Goal: Transaction & Acquisition: Purchase product/service

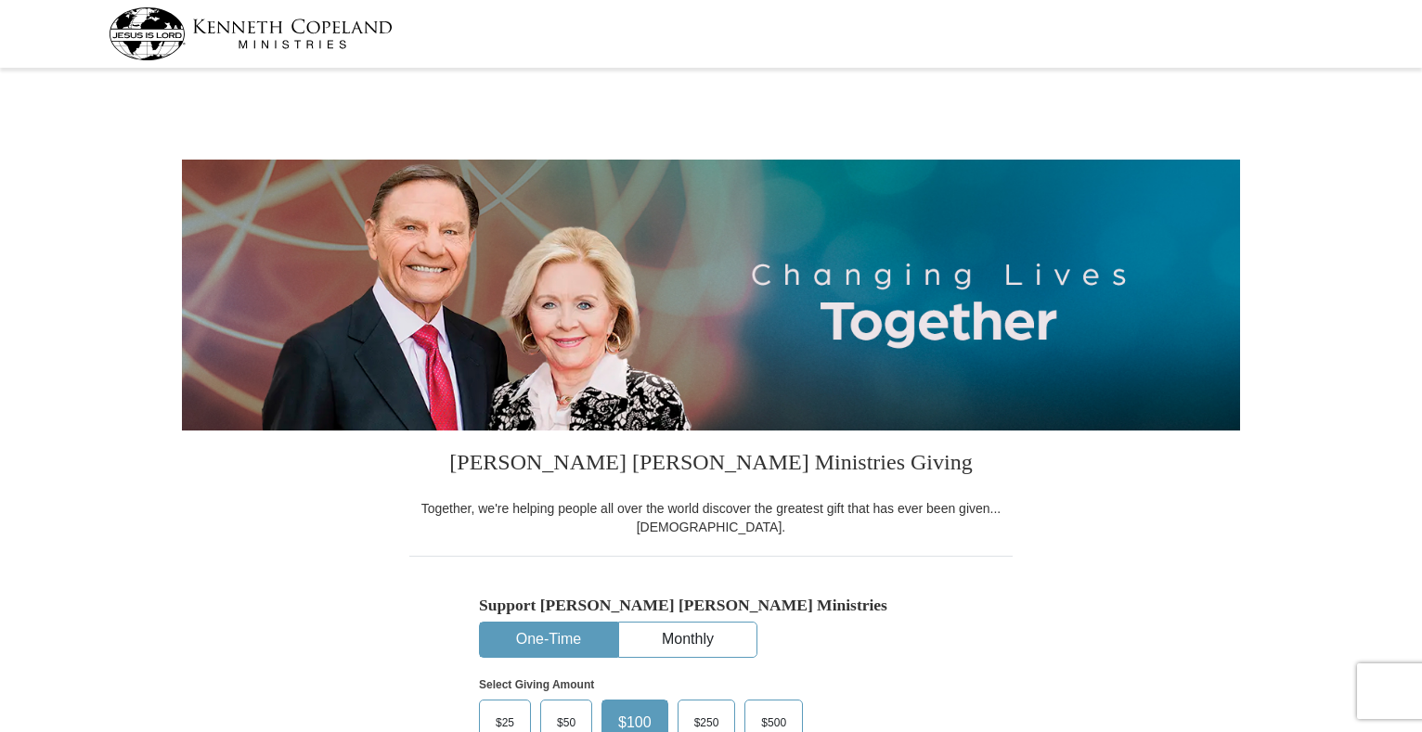
select select "[GEOGRAPHIC_DATA]"
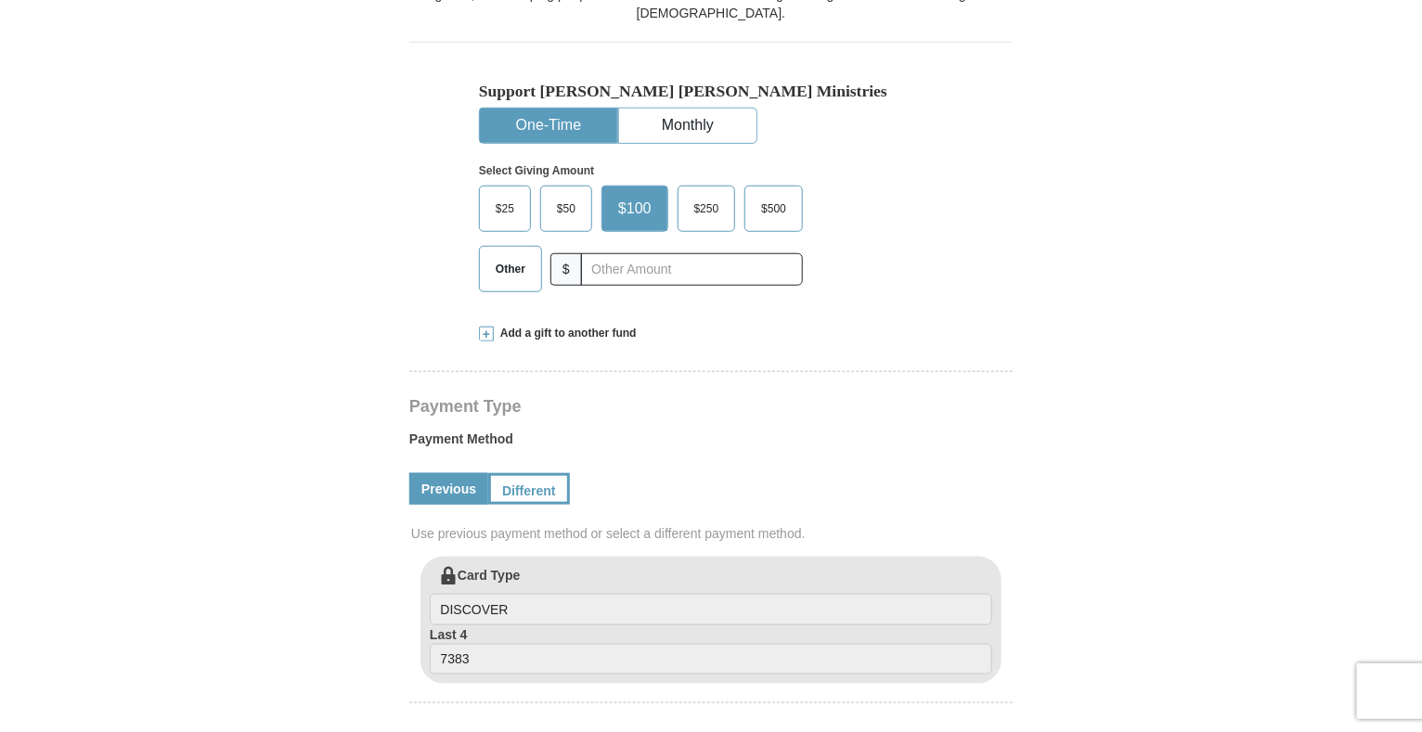
scroll to position [375, 0]
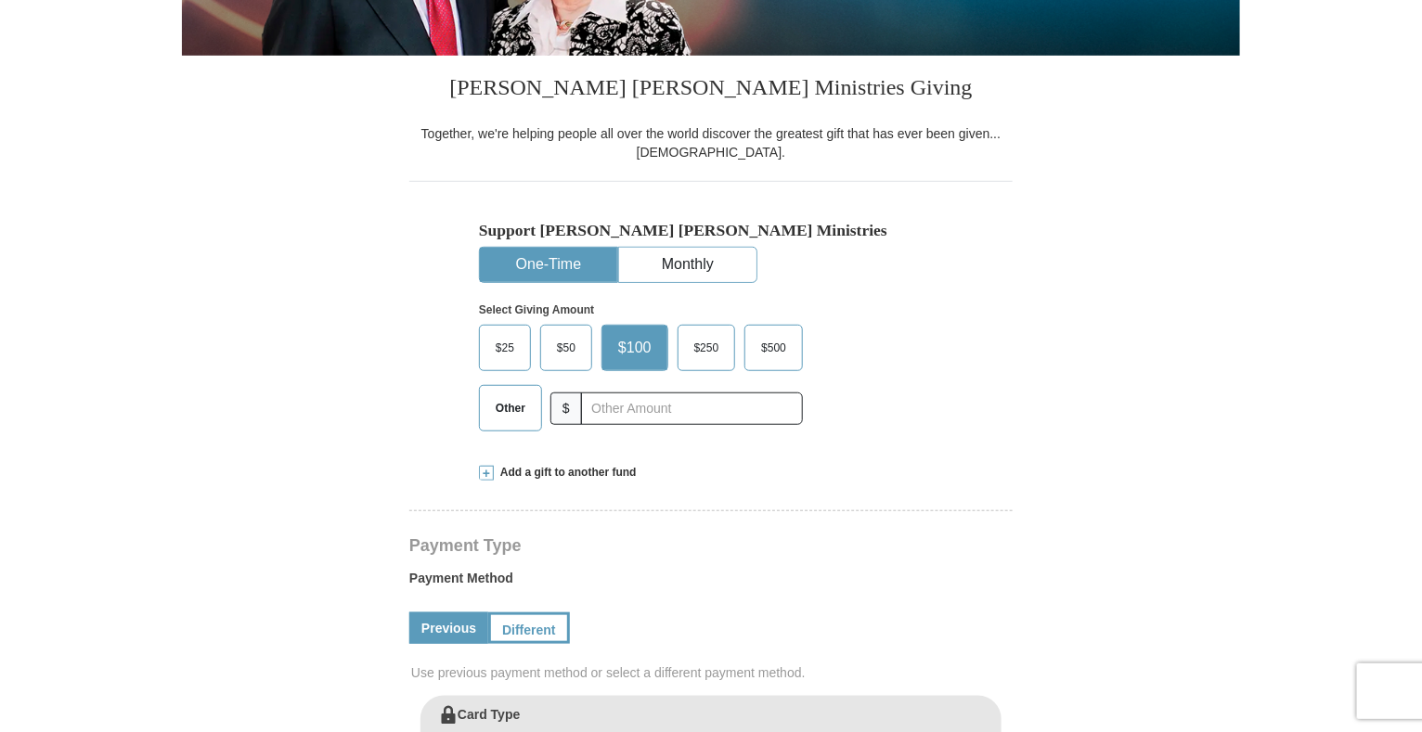
click at [515, 408] on span "Other" at bounding box center [510, 408] width 48 height 28
click at [0, 0] on input "Other" at bounding box center [0, 0] width 0 height 0
click at [485, 472] on span at bounding box center [486, 473] width 15 height 15
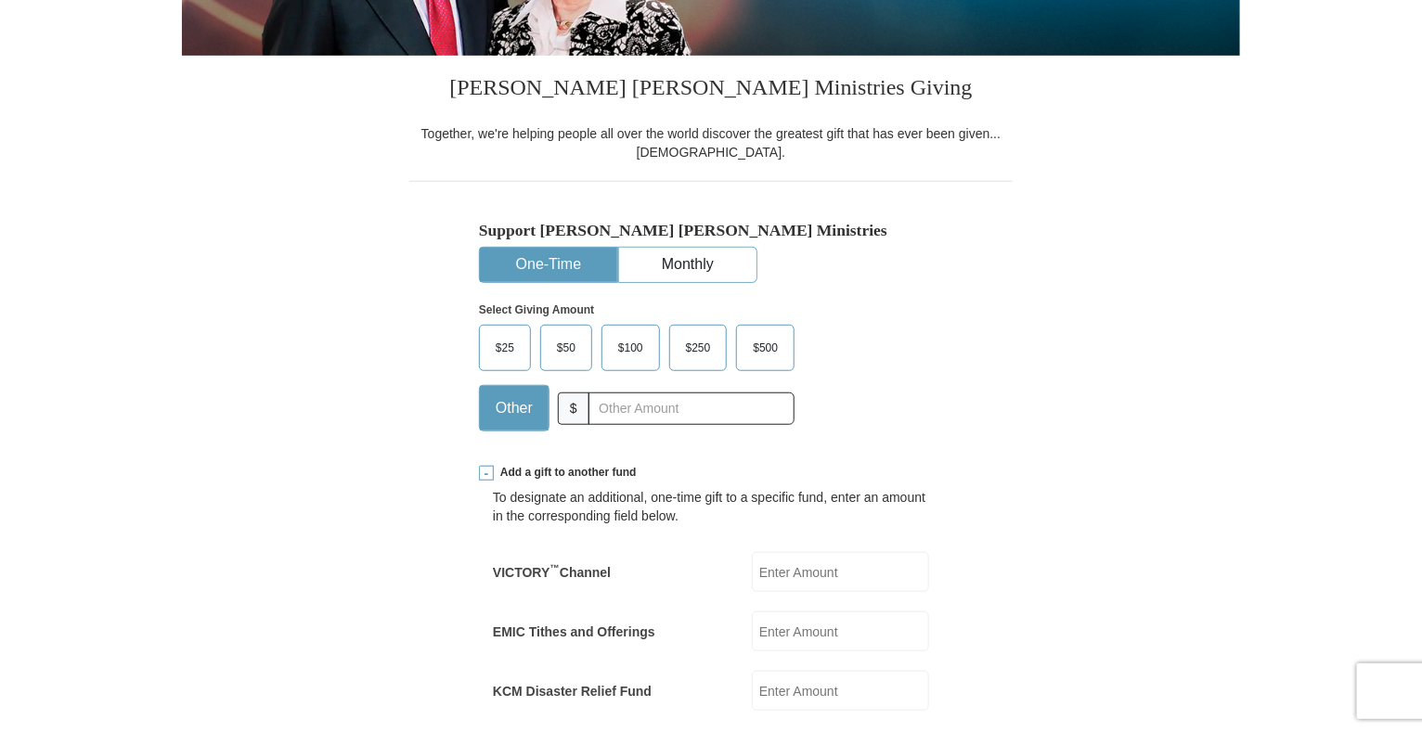
click at [816, 624] on input "EMIC Tithes and Offerings" at bounding box center [840, 632] width 177 height 40
type input "148.25"
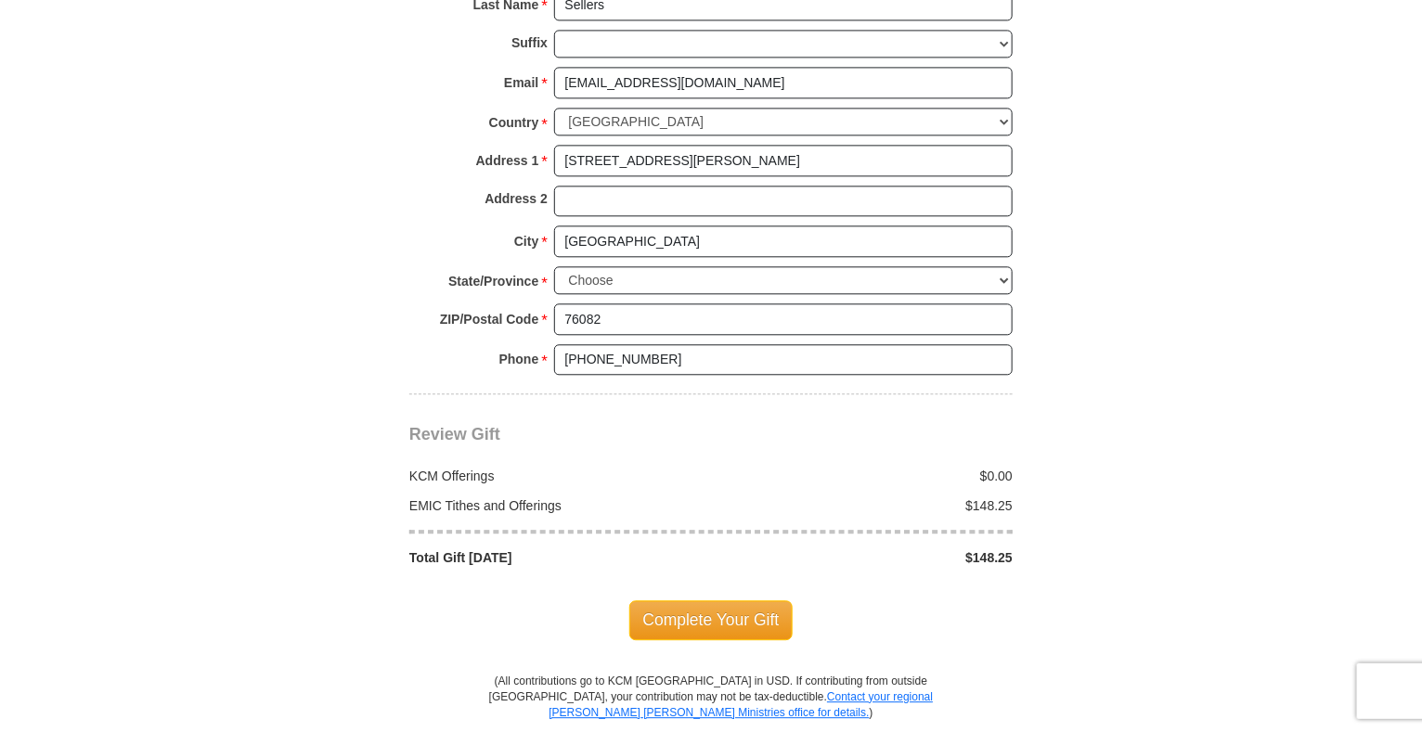
scroll to position [1709, 0]
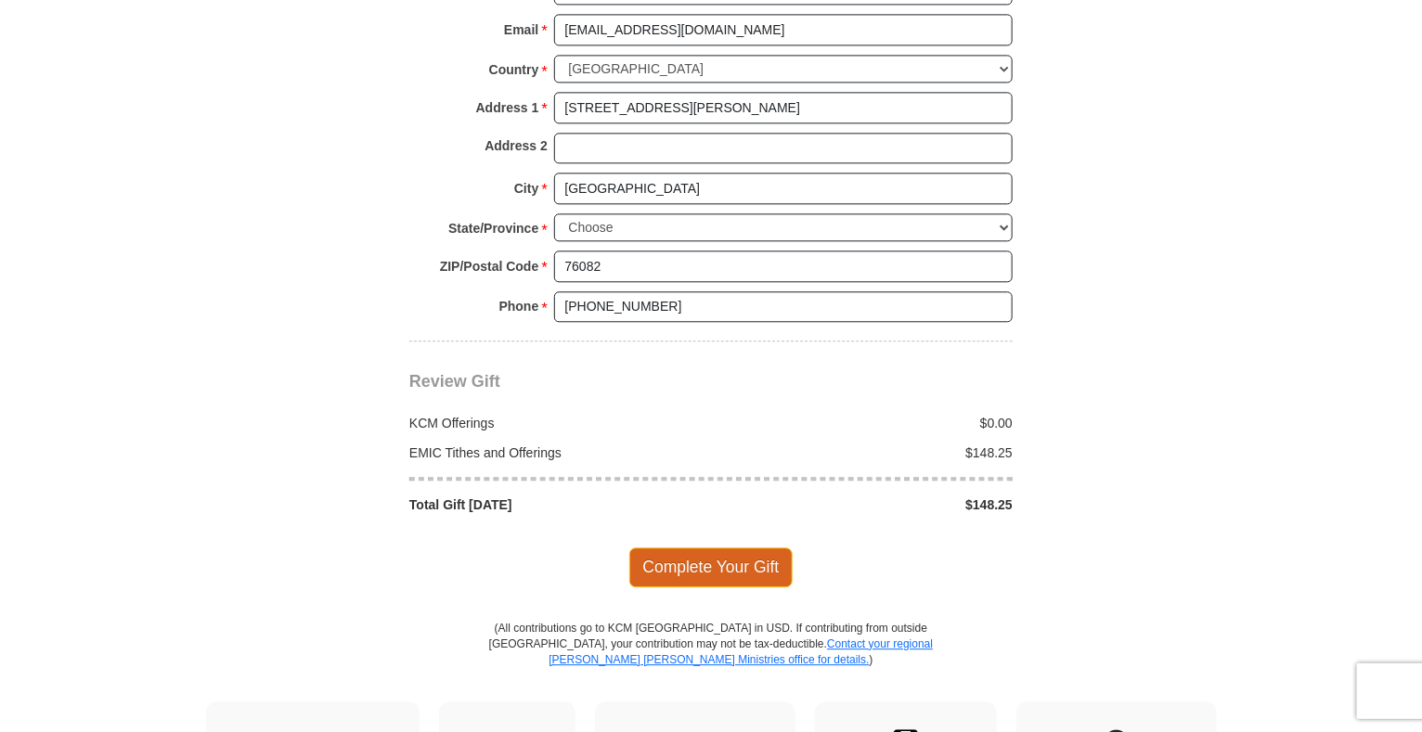
click at [708, 548] on span "Complete Your Gift" at bounding box center [711, 567] width 164 height 39
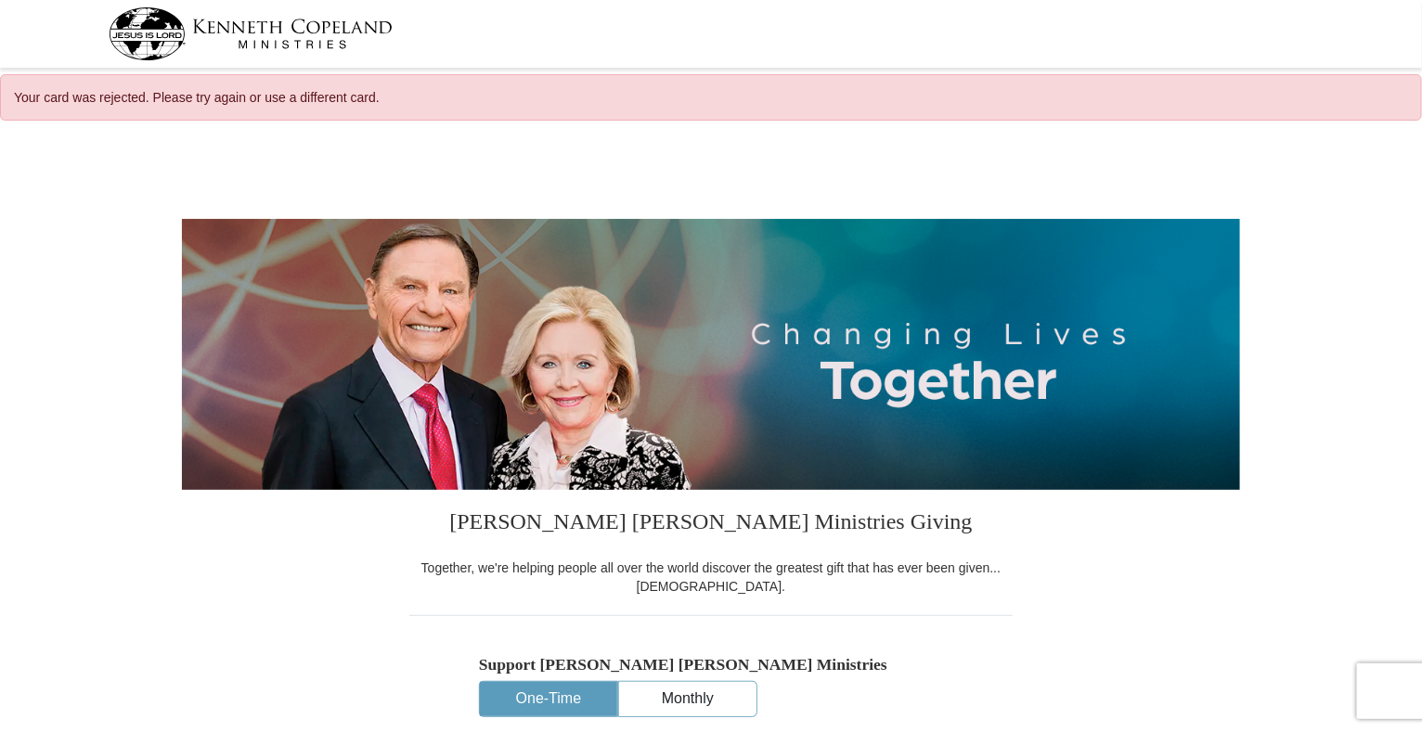
select select "[GEOGRAPHIC_DATA]"
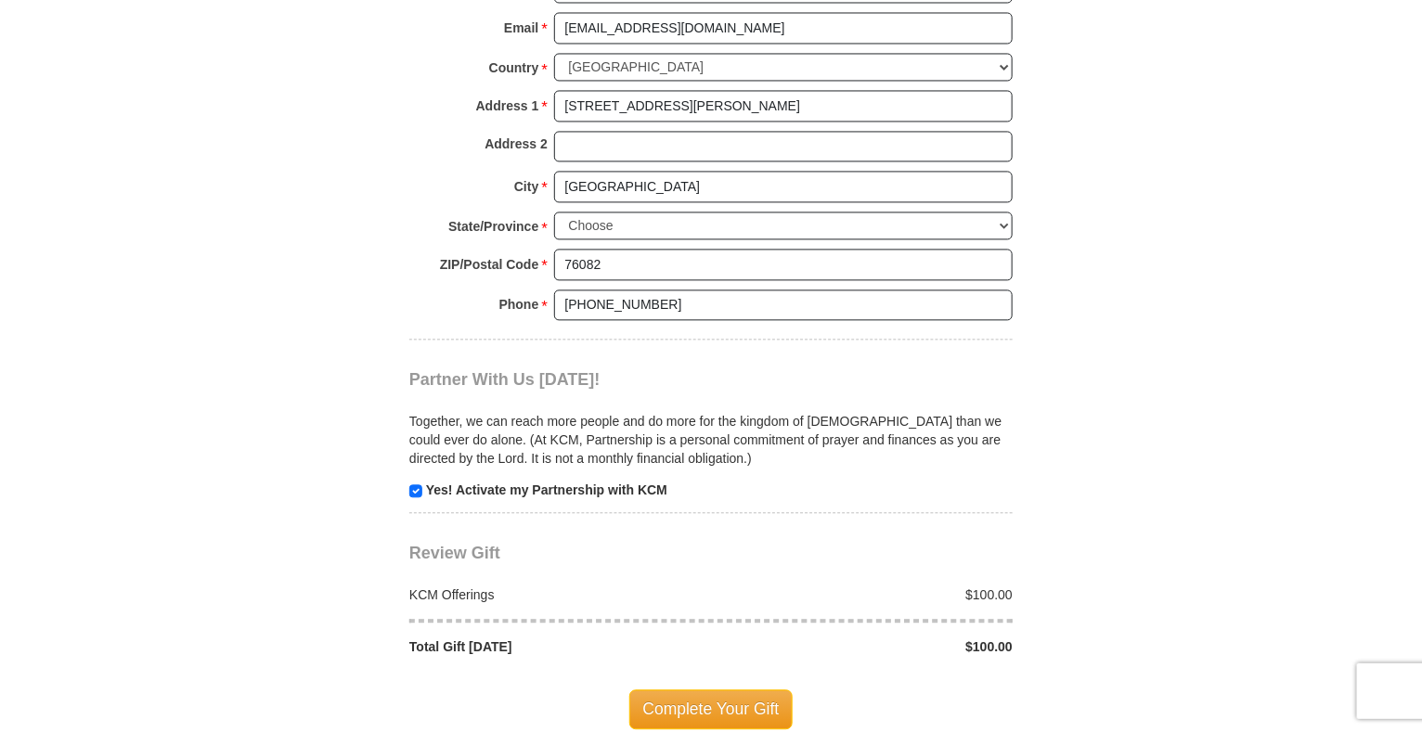
scroll to position [1465, 0]
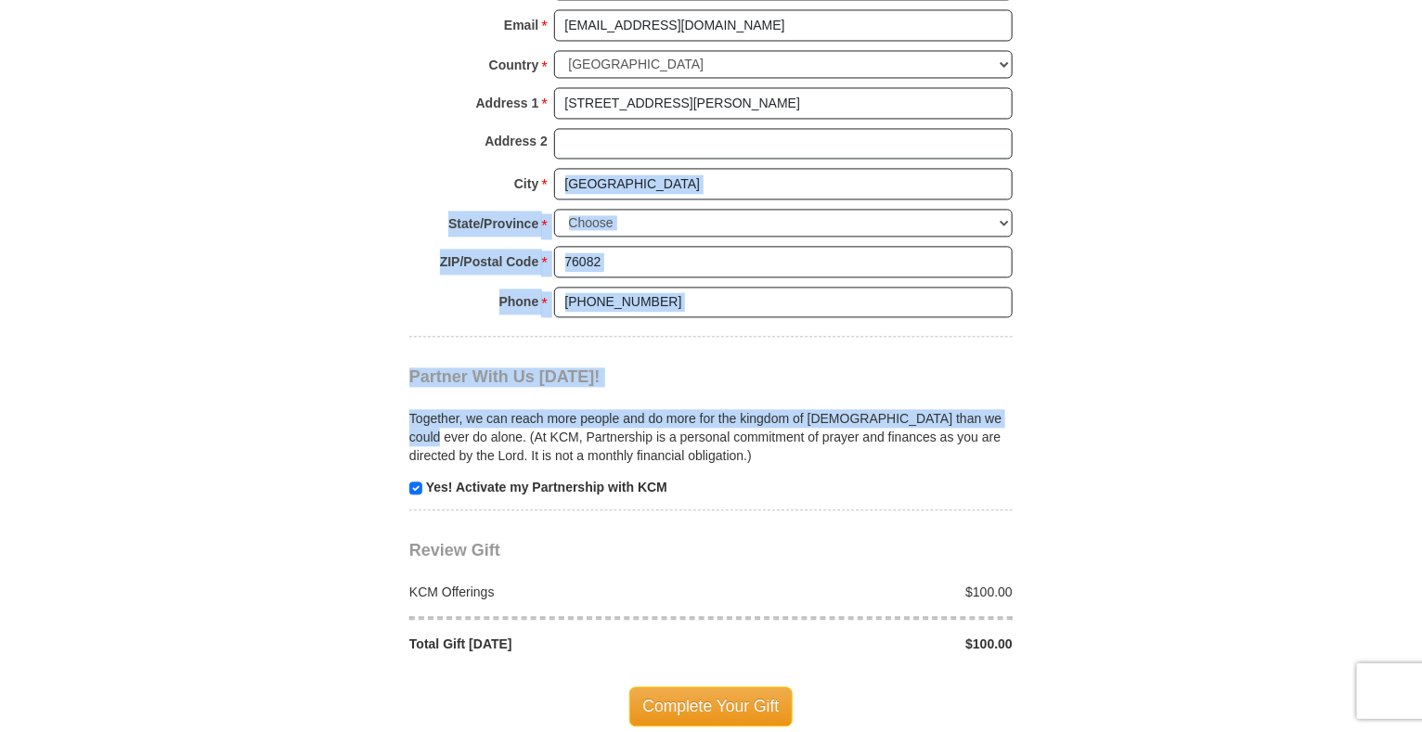
drag, startPoint x: 1420, startPoint y: 419, endPoint x: 1427, endPoint y: 172, distance: 247.9
click at [1421, 172] on html "Your card was rejected. Please try again or use a different card. Kenneth Copel…" at bounding box center [711, 290] width 1422 height 3511
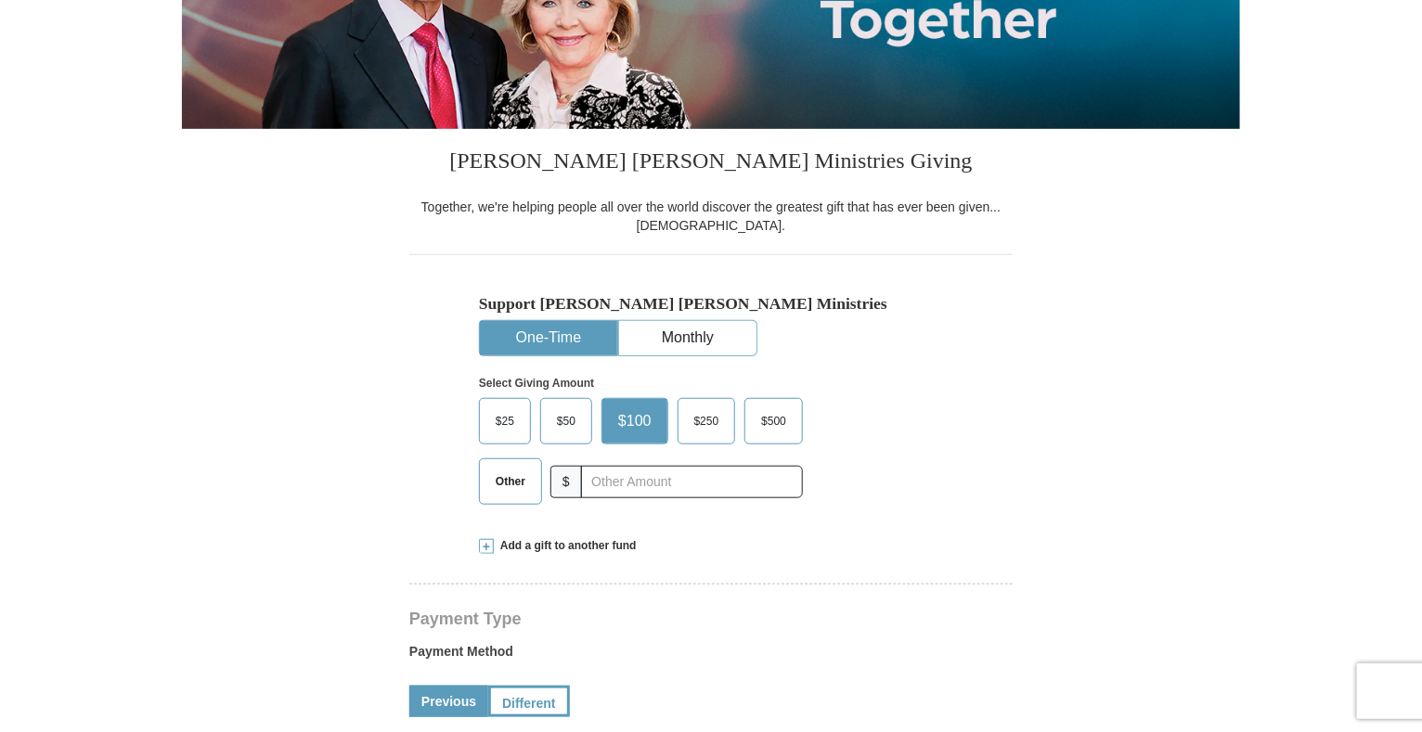
scroll to position [0, 0]
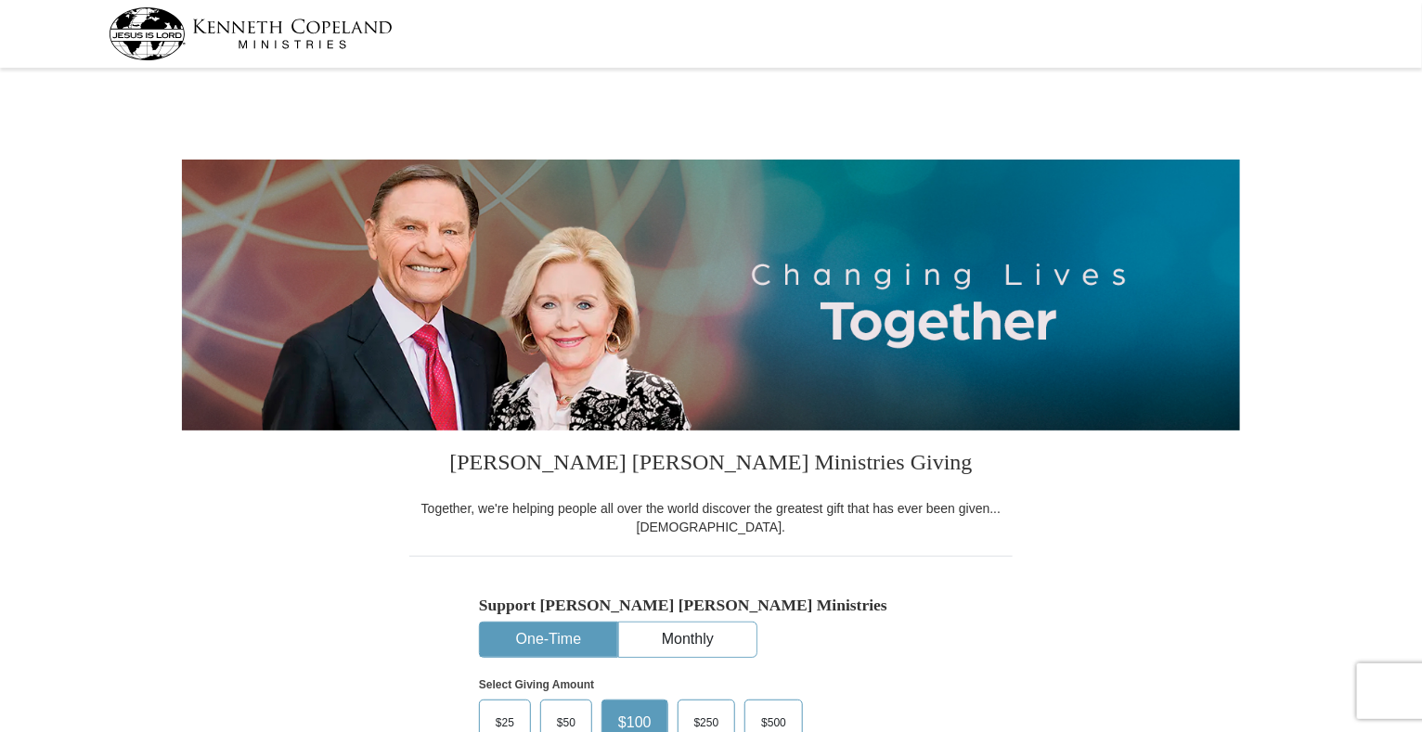
select select "[GEOGRAPHIC_DATA]"
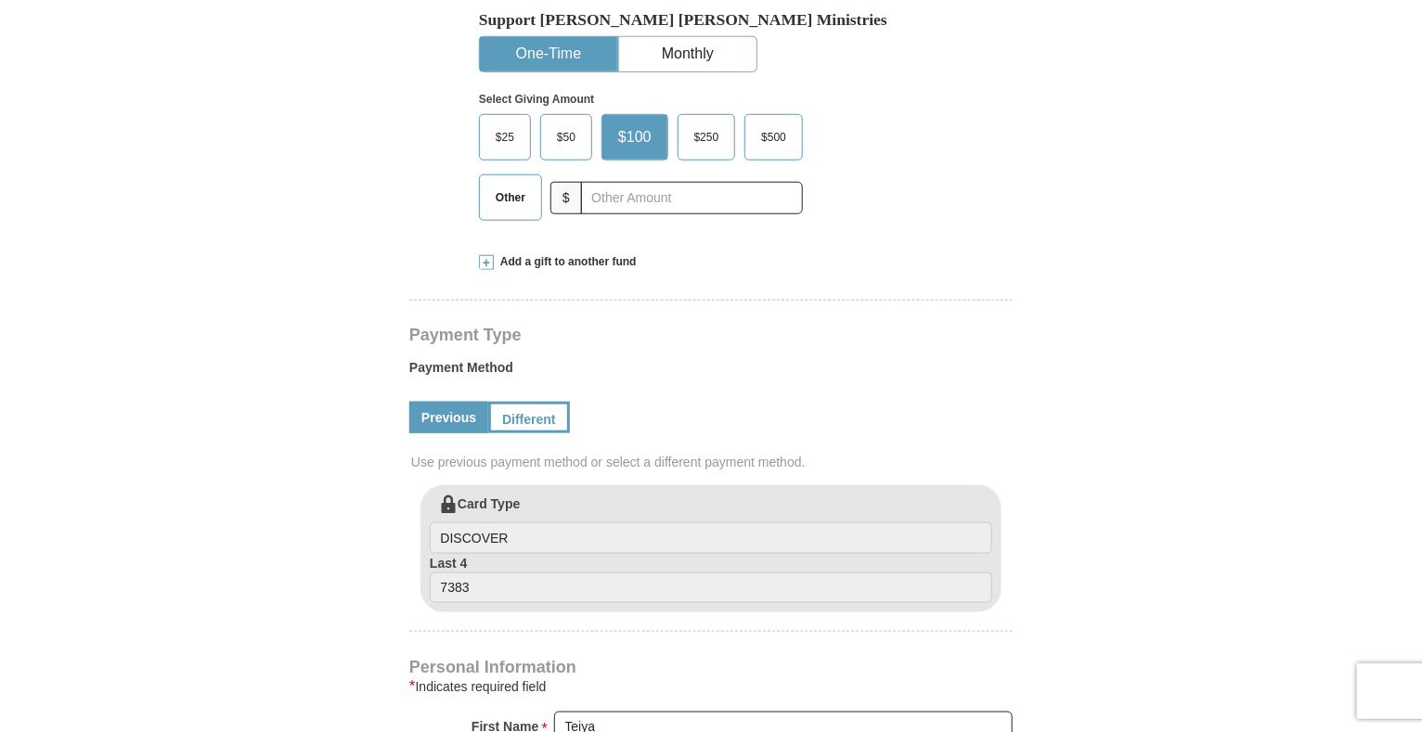
scroll to position [548, 0]
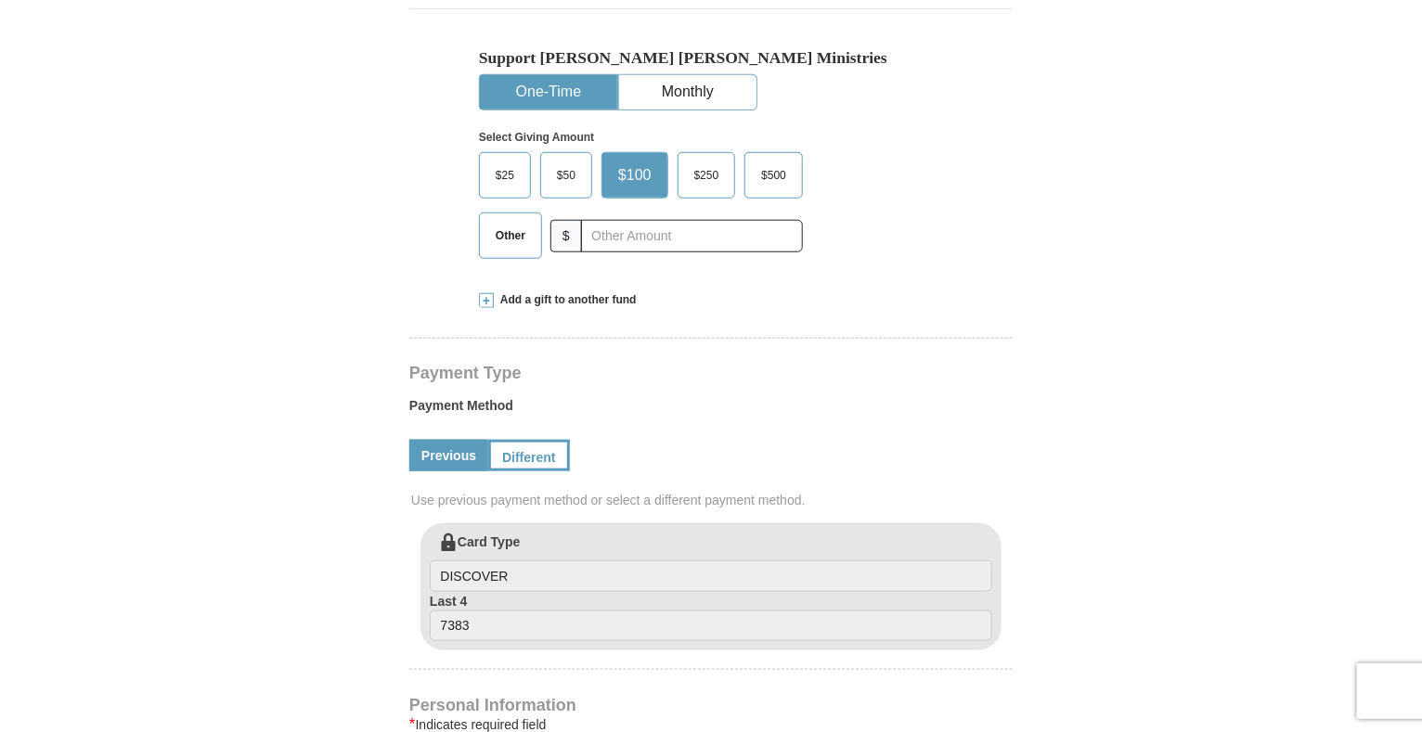
click at [492, 292] on div "Add a gift to another fund" at bounding box center [711, 300] width 464 height 16
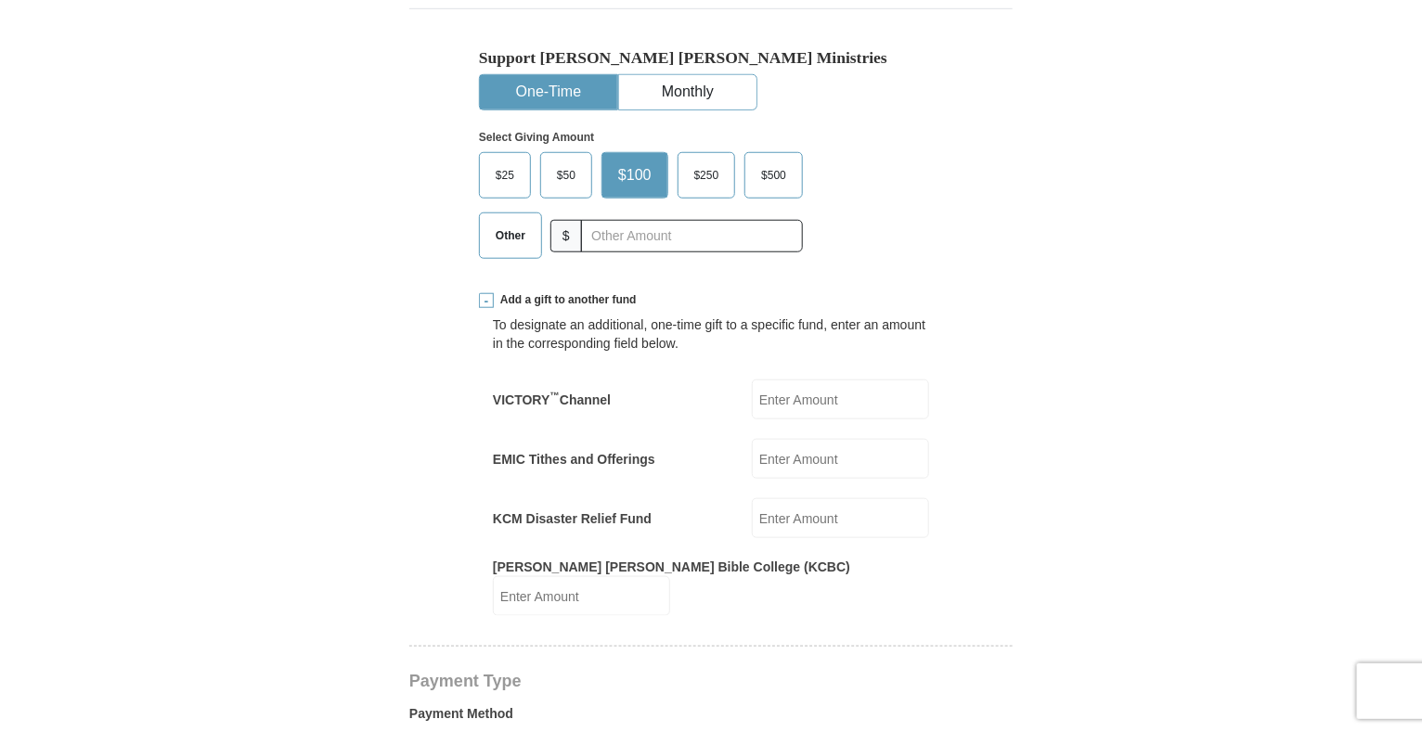
click at [798, 465] on input "EMIC Tithes and Offerings" at bounding box center [840, 459] width 177 height 40
type input "148.25"
click at [1065, 371] on form "[PERSON_NAME] [PERSON_NAME] Ministries Giving Together, we're helping people al…" at bounding box center [711, 695] width 1058 height 2337
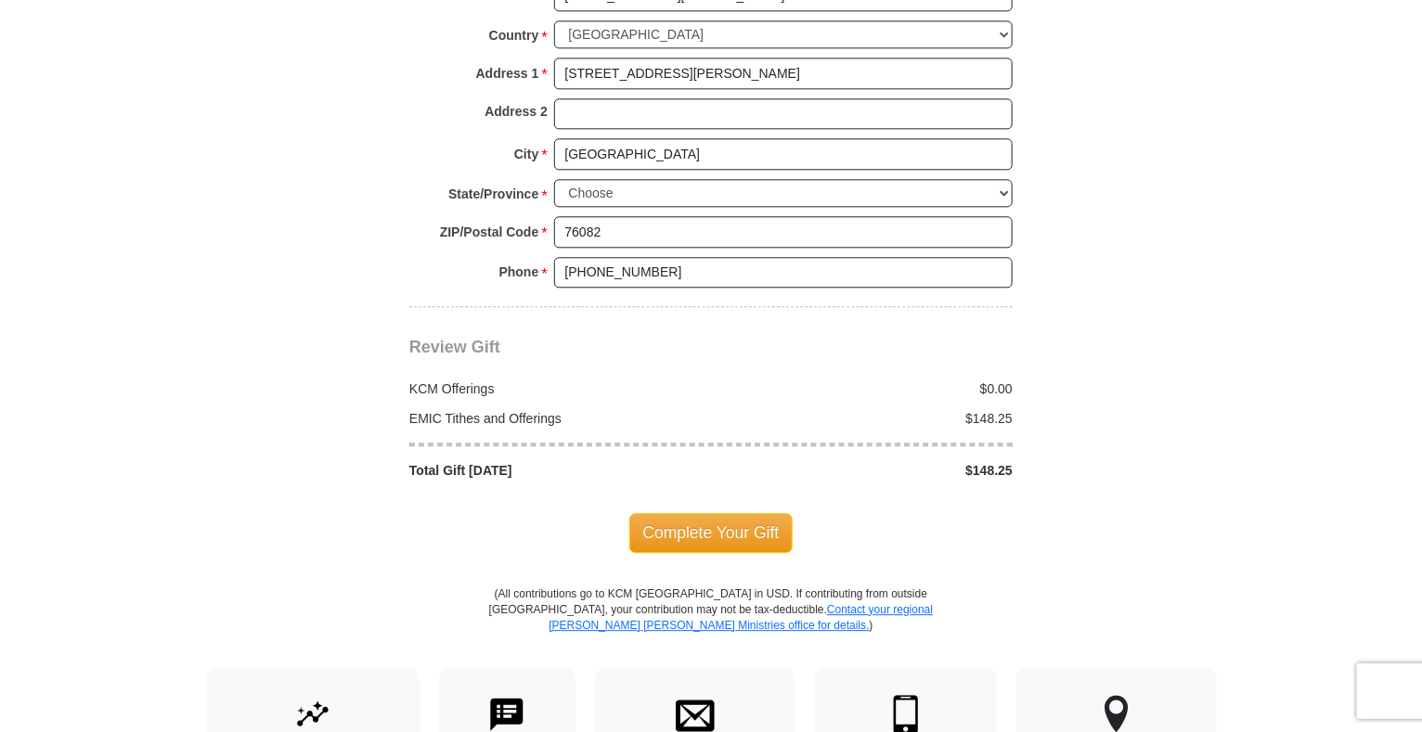
scroll to position [1991, 0]
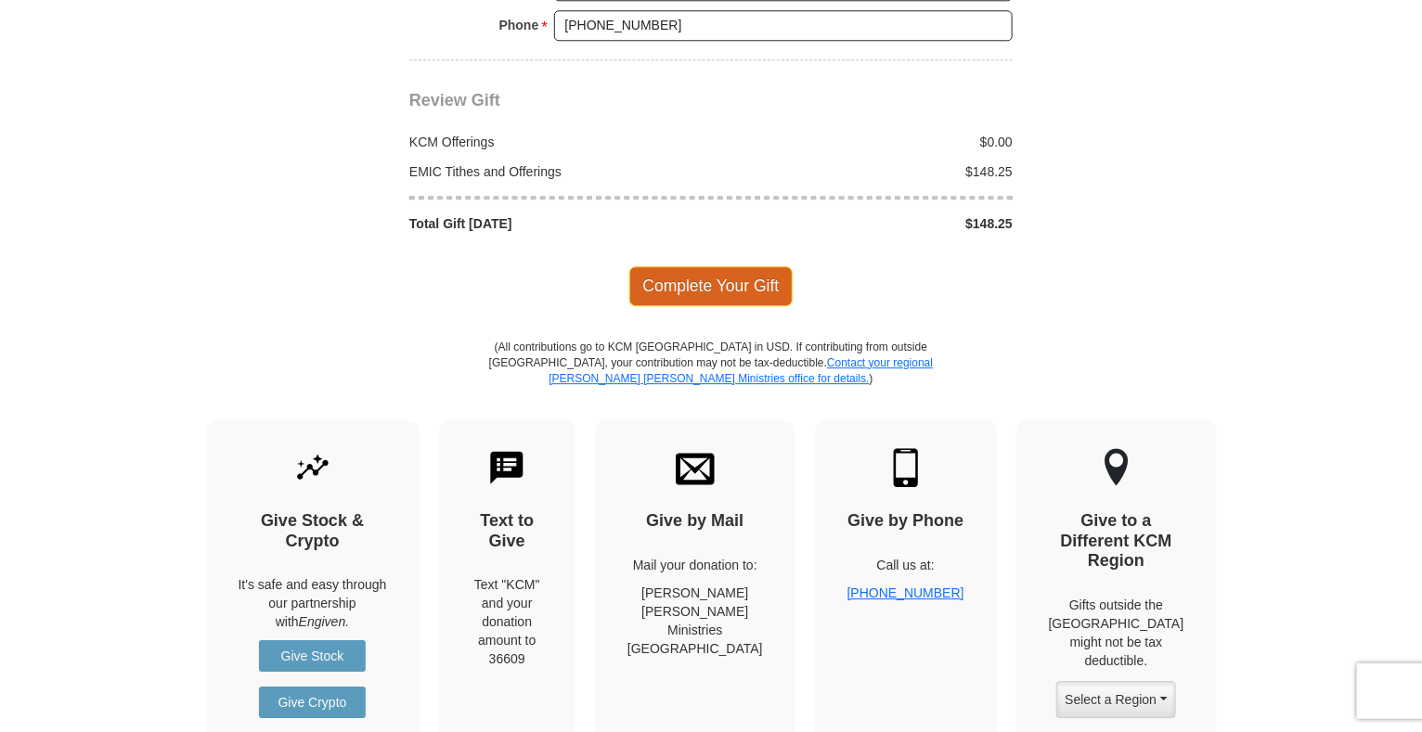
click at [716, 267] on span "Complete Your Gift" at bounding box center [711, 285] width 164 height 39
